Goal: Find specific page/section: Find specific page/section

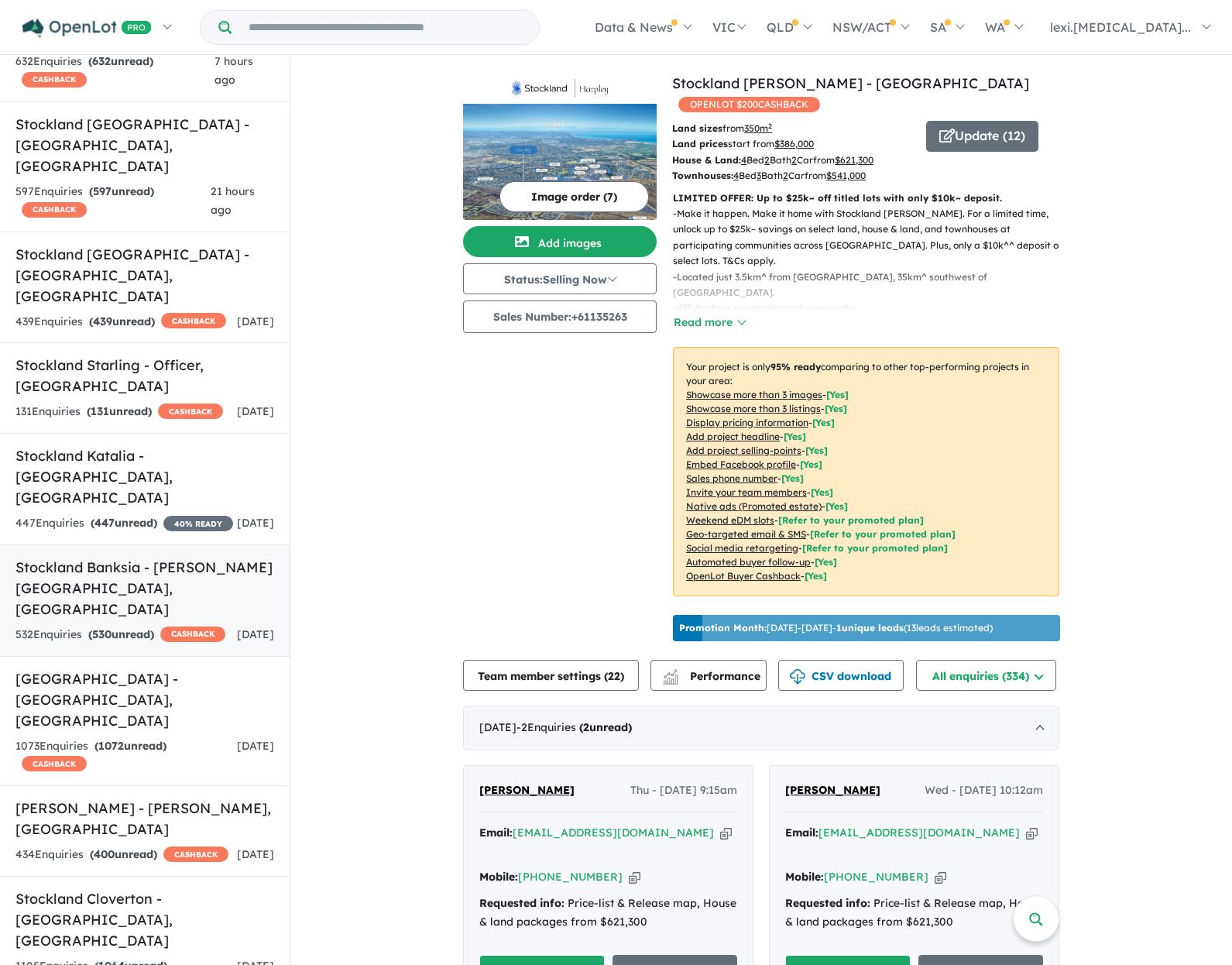
scroll to position [310, 0]
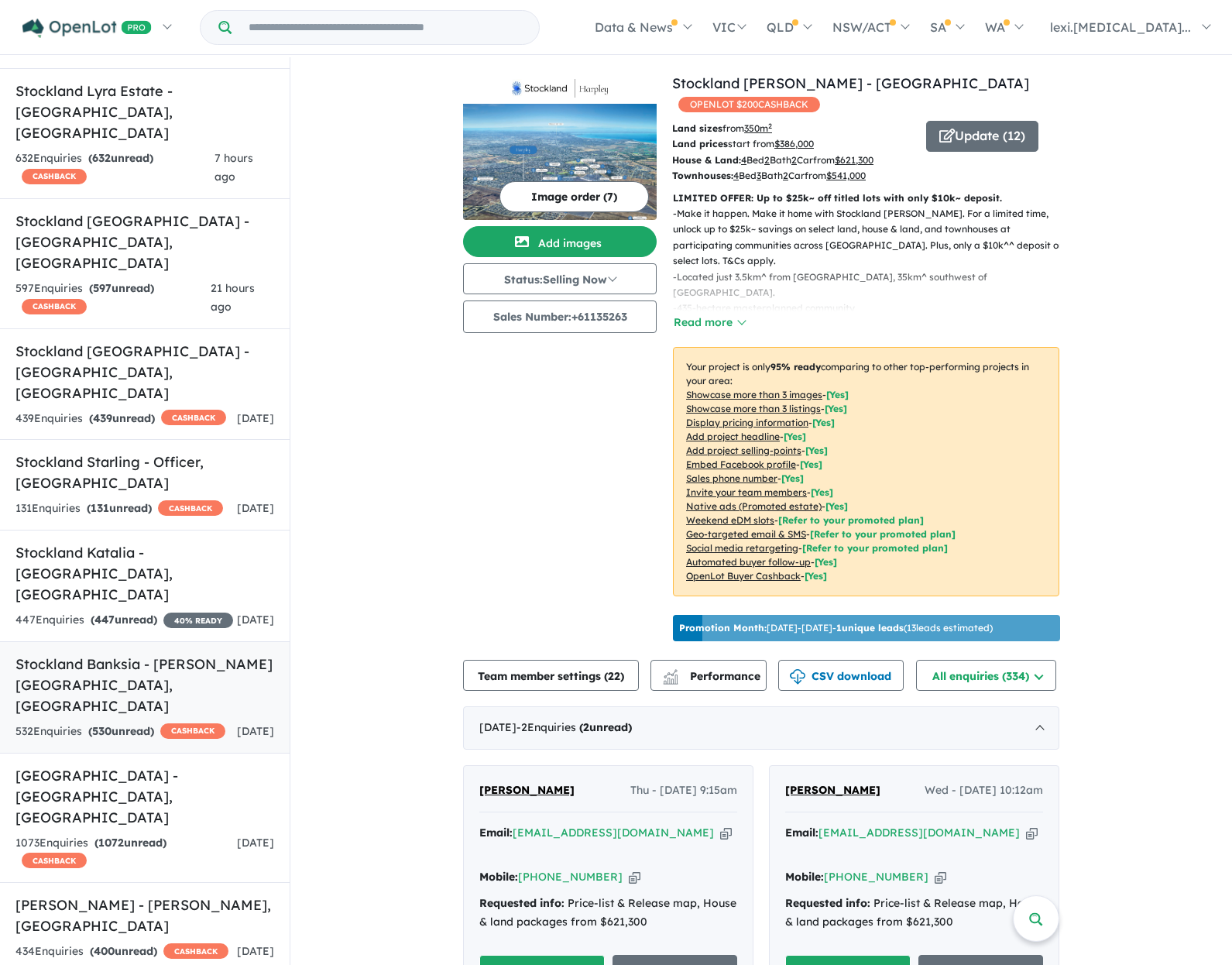
click at [171, 654] on h5 "Stockland Banksia - [PERSON_NAME][GEOGRAPHIC_DATA] , [GEOGRAPHIC_DATA]" at bounding box center [145, 684] width 259 height 63
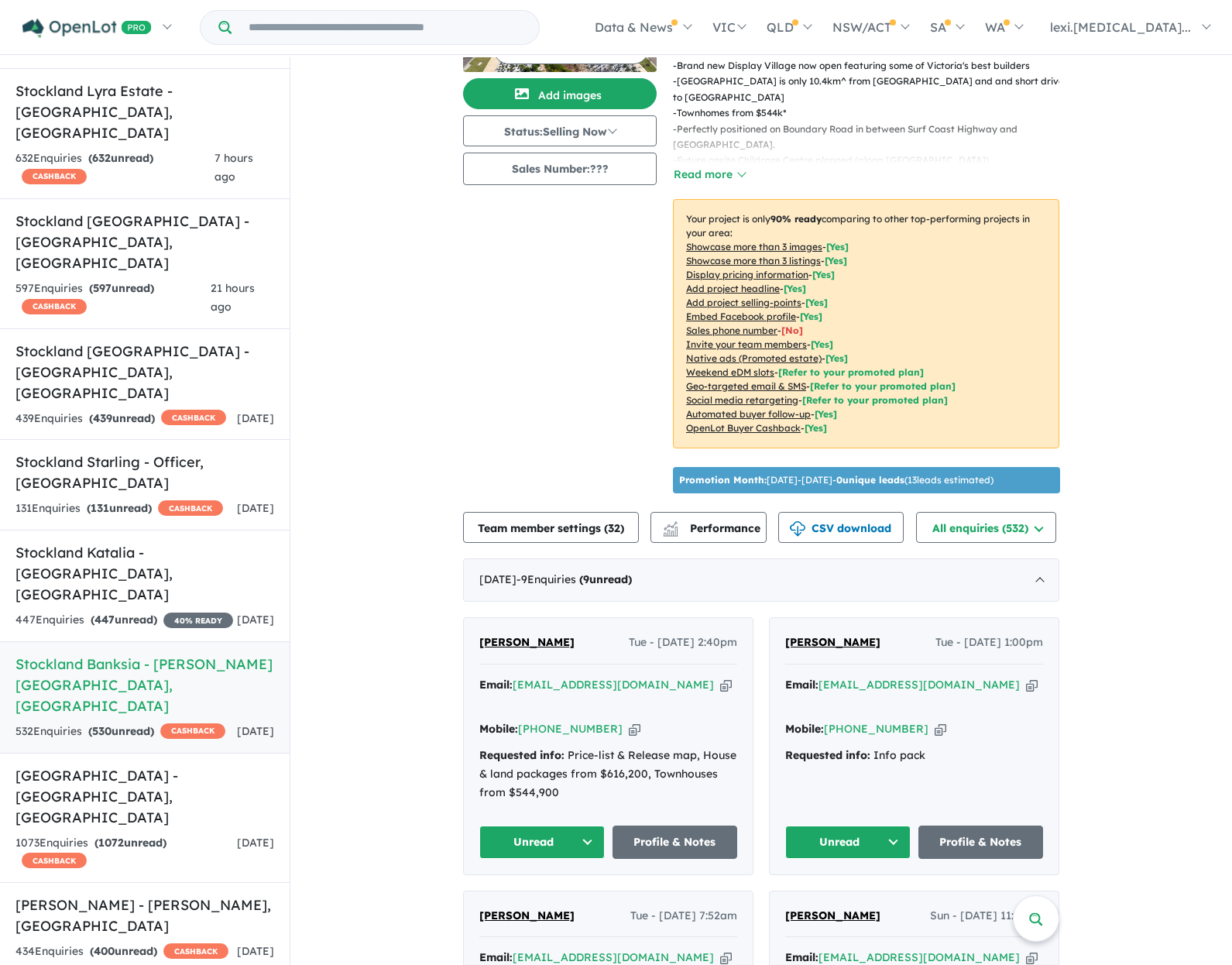
scroll to position [155, 0]
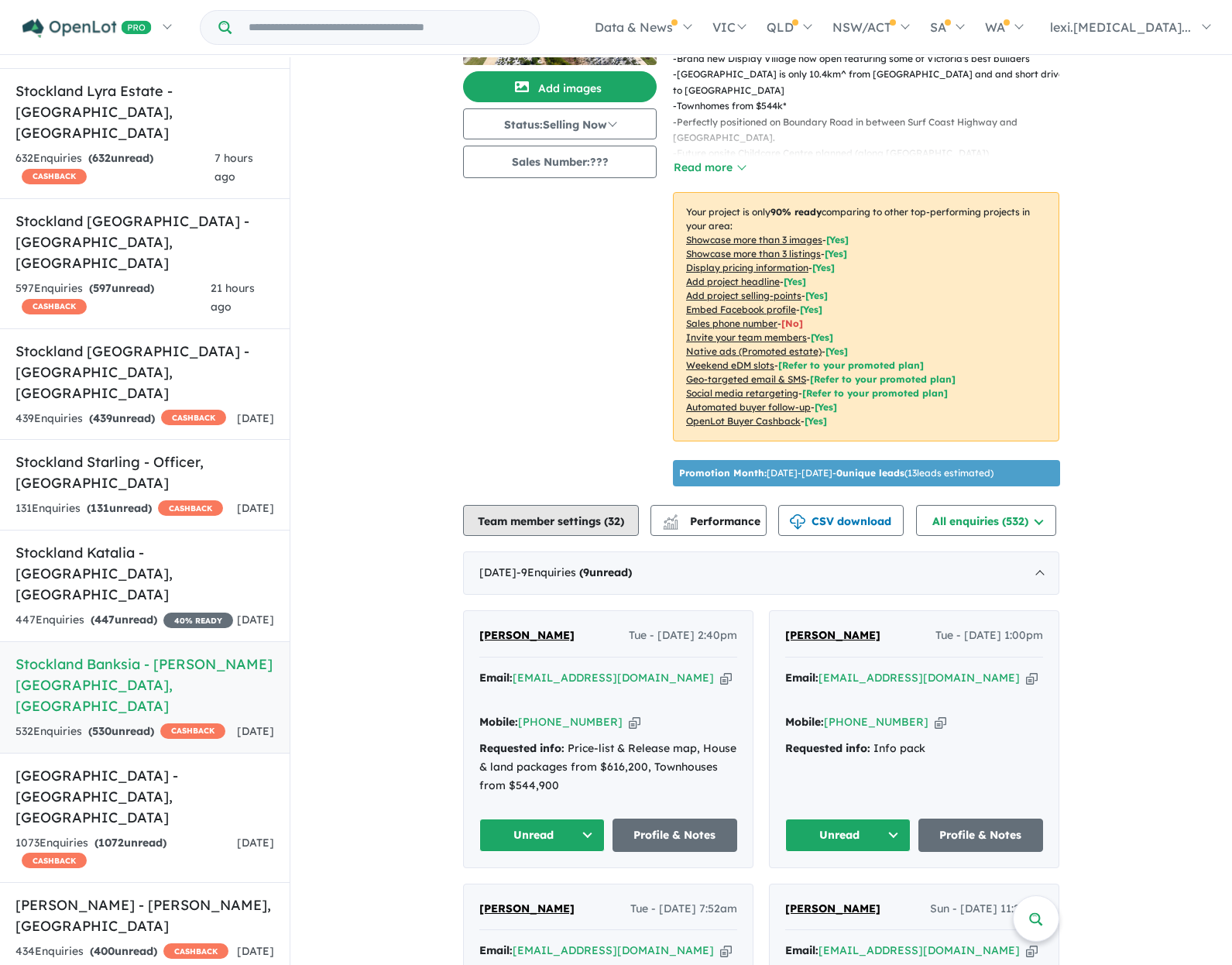
click at [569, 536] on button "Team member settings ( 32 )" at bounding box center [551, 520] width 176 height 31
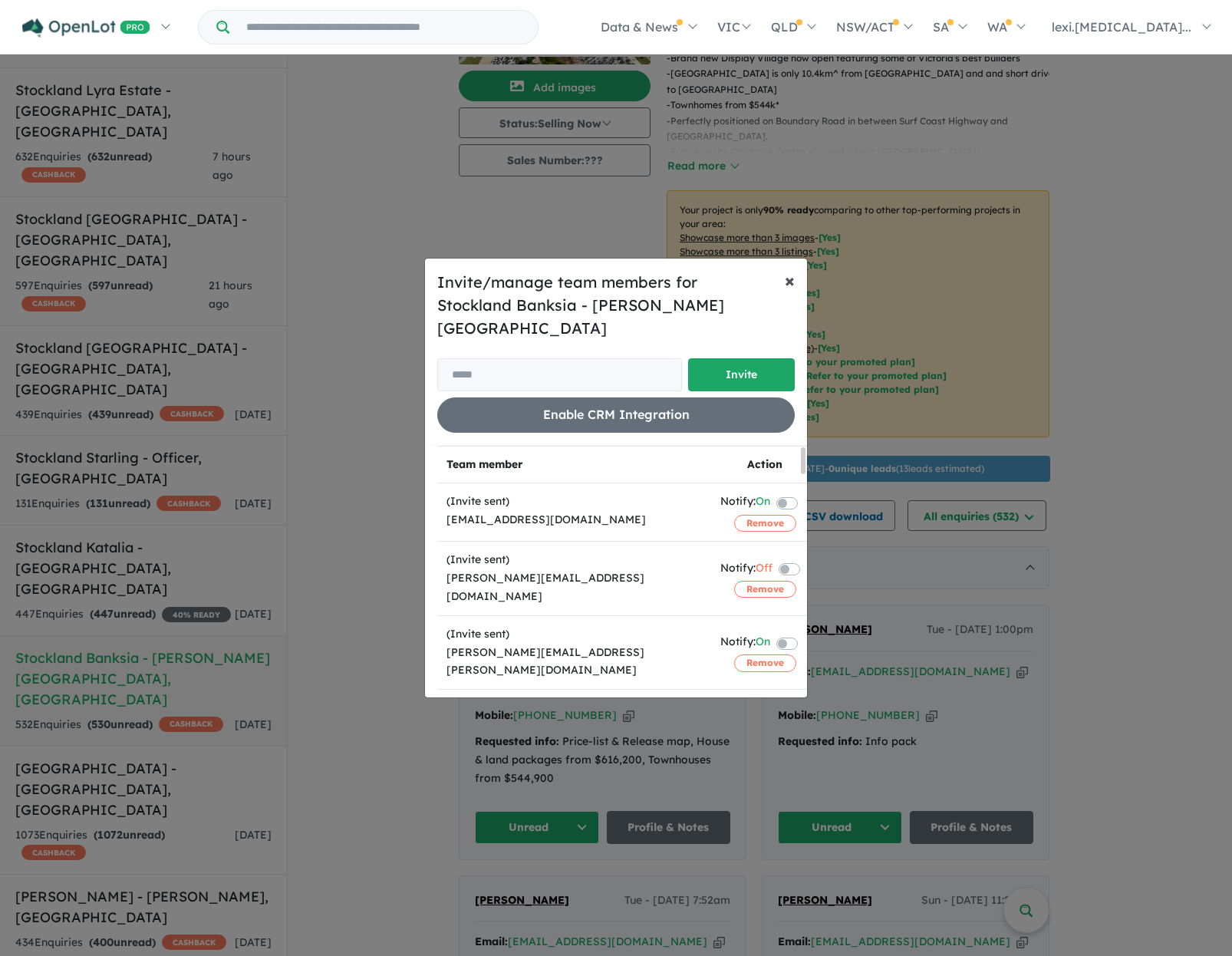
click at [793, 283] on span "×" at bounding box center [789, 280] width 10 height 23
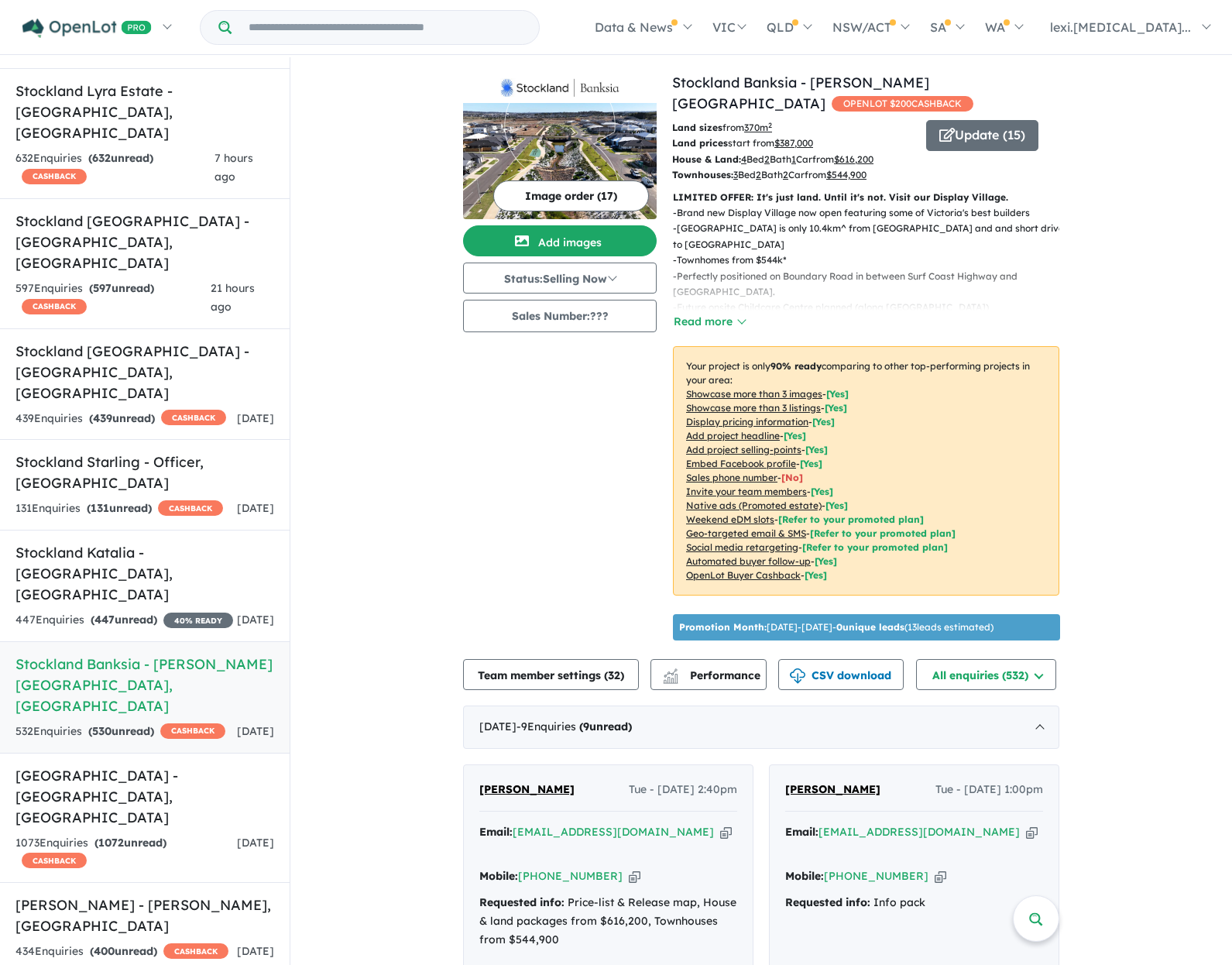
scroll to position [0, 0]
click at [966, 145] on button "Update ( 15 )" at bounding box center [982, 136] width 112 height 31
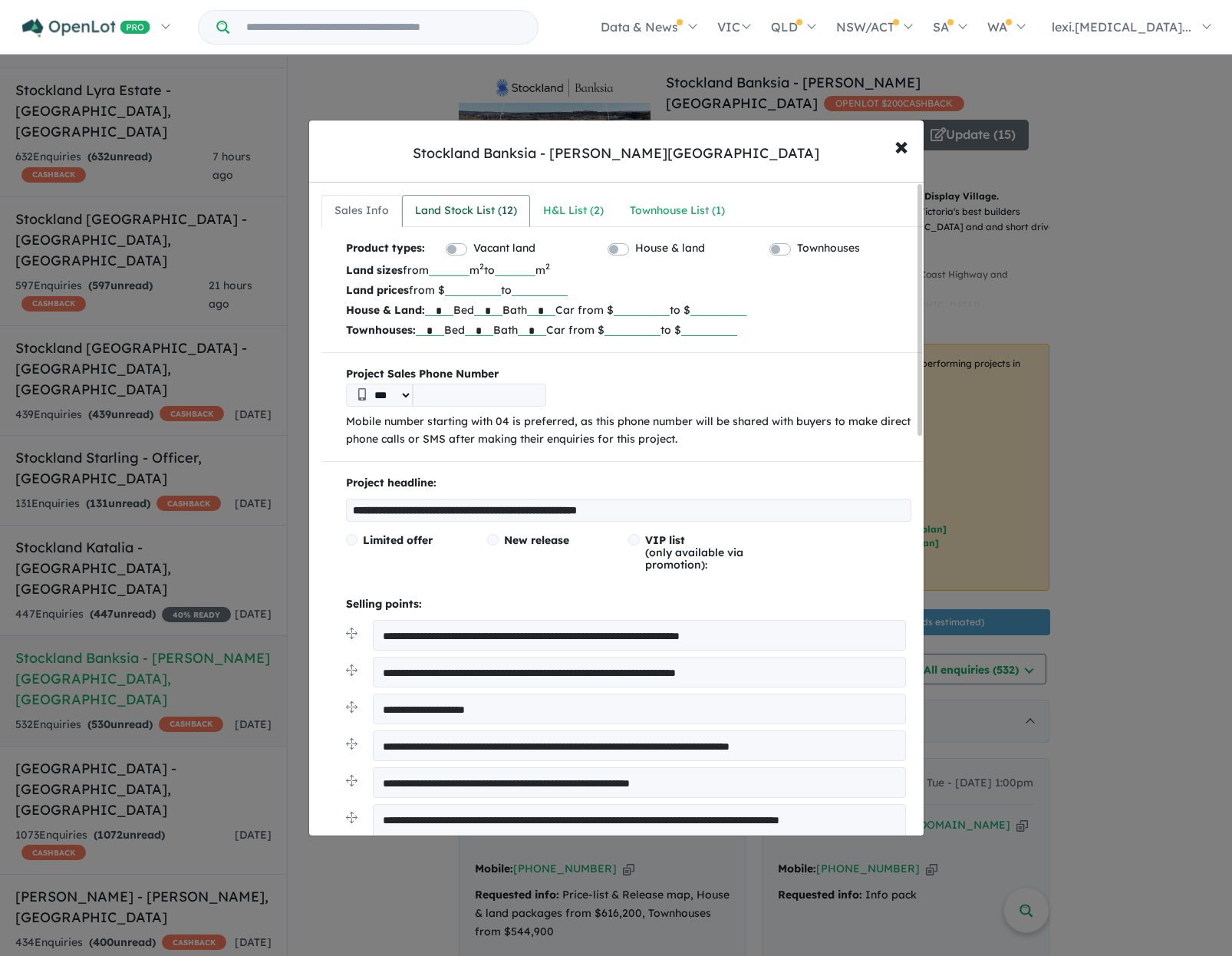
click at [471, 219] on div "Land Stock List ( 12 )" at bounding box center [466, 211] width 102 height 19
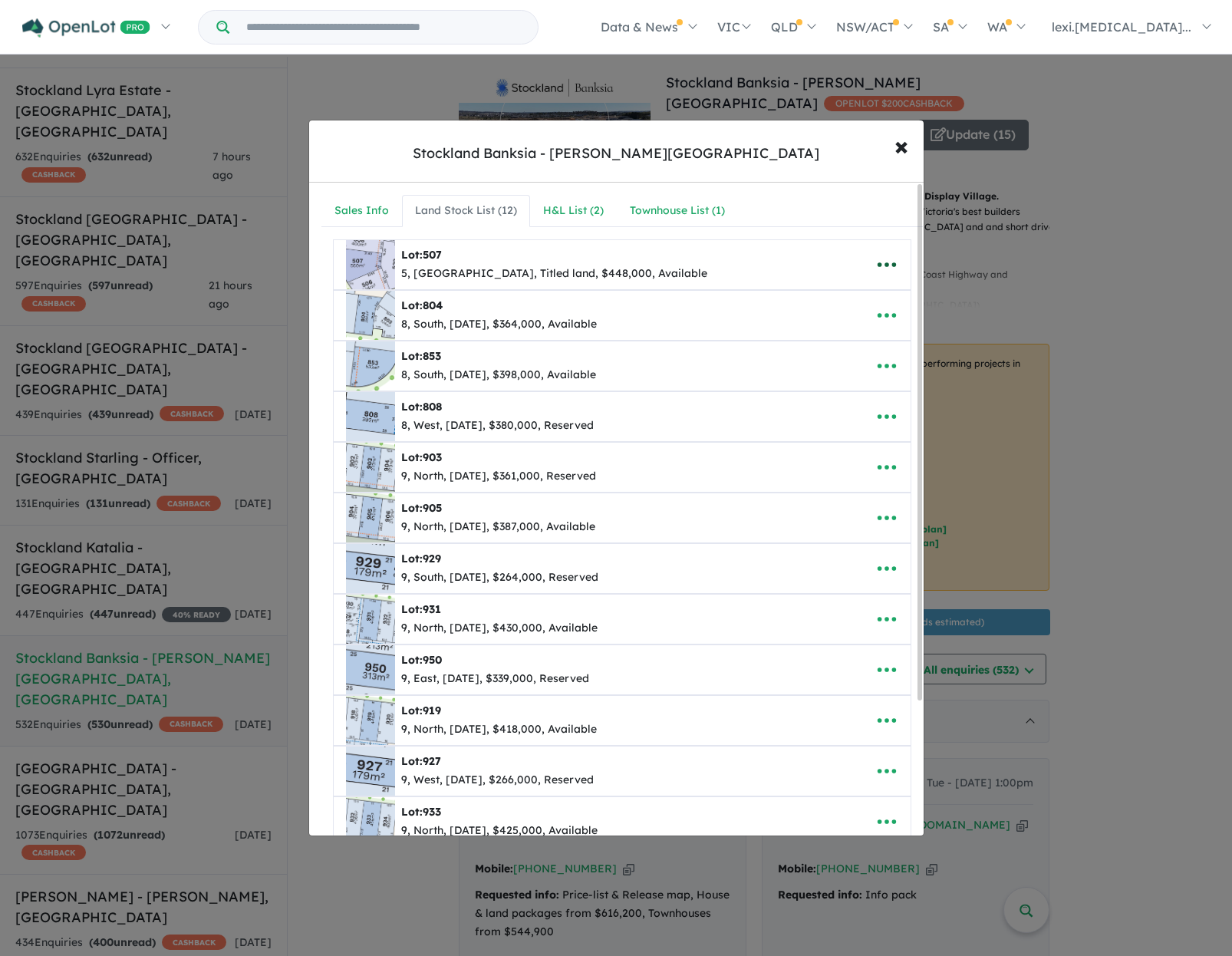
click at [885, 260] on icon "button" at bounding box center [886, 264] width 23 height 23
click at [903, 141] on span "×" at bounding box center [901, 145] width 14 height 33
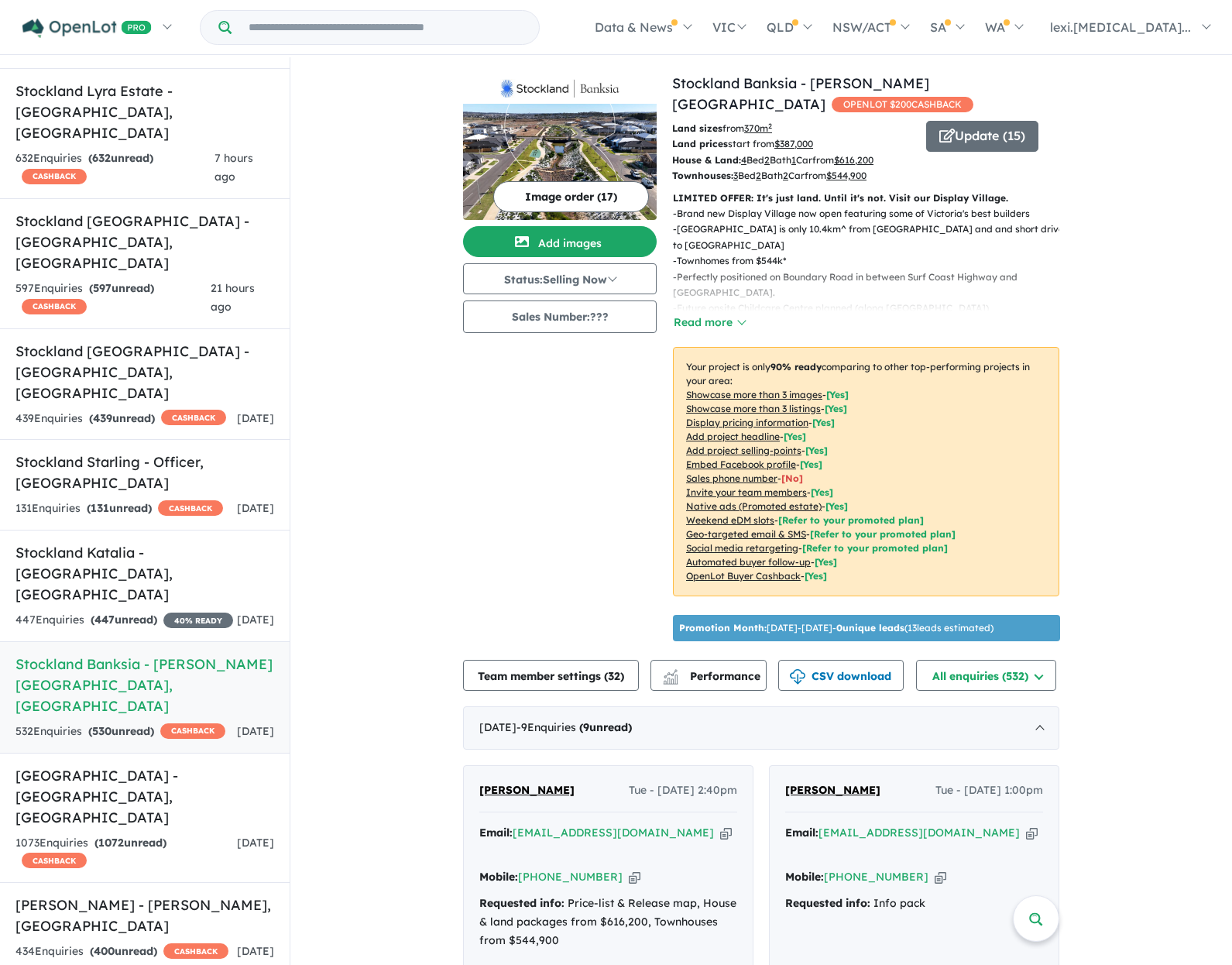
click at [534, 526] on div "Image order ( 17 ) Add images Status: Selling Now In Planning Coming Soon Selli…" at bounding box center [567, 360] width 209 height 575
click at [543, 452] on div "Image order ( 17 ) Add images Status: Selling Now In Planning Coming Soon Selli…" at bounding box center [567, 360] width 209 height 575
